Goal: Check status: Check status

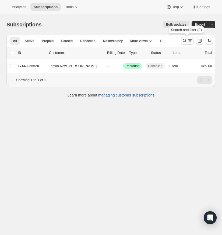
click at [184, 40] on icon "Search and filter results" at bounding box center [184, 40] width 5 height 5
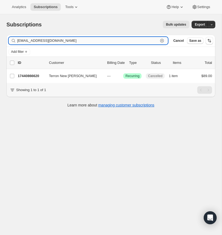
click at [163, 41] on icon "button" at bounding box center [162, 40] width 5 height 5
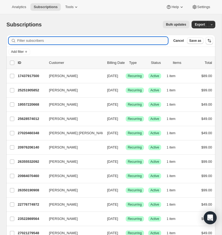
paste input "[EMAIL_ADDRESS][DOMAIN_NAME]"
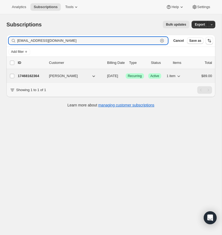
type input "[EMAIL_ADDRESS][DOMAIN_NAME]"
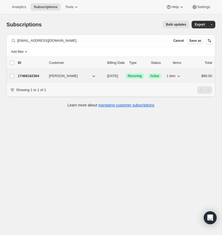
click at [30, 76] on p "17468162364" at bounding box center [31, 75] width 27 height 5
